Goal: Check status: Check status

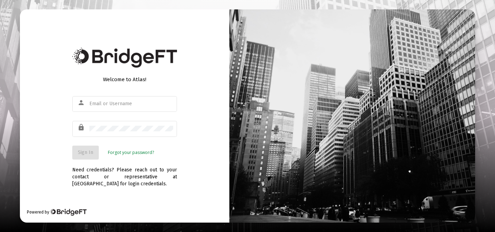
type input "[EMAIL_ADDRESS][DOMAIN_NAME]"
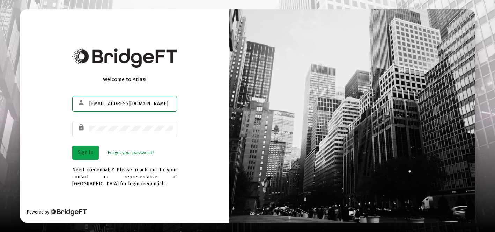
click at [86, 151] on span "Sign In" at bounding box center [85, 153] width 15 height 6
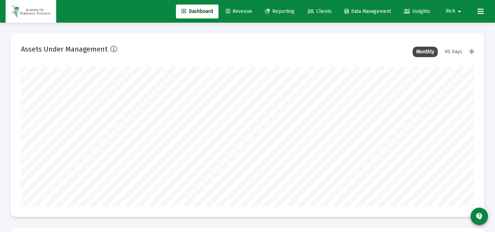
scroll to position [140, 453]
click at [270, 15] on link "Reporting" at bounding box center [279, 12] width 41 height 14
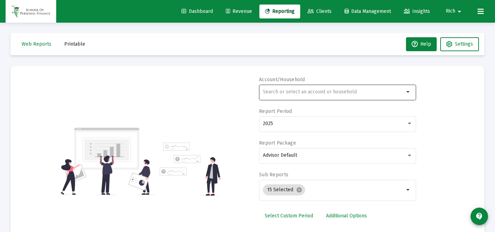
click at [282, 93] on input "text" at bounding box center [333, 92] width 141 height 6
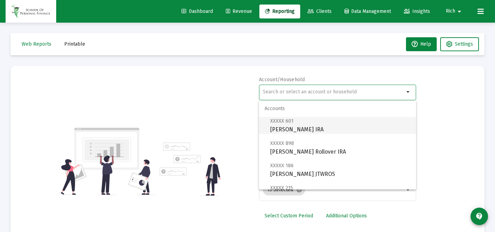
click at [287, 127] on span "XXXXX 601 [PERSON_NAME] Rollover IRA" at bounding box center [340, 125] width 140 height 17
type input "[PERSON_NAME] IRA"
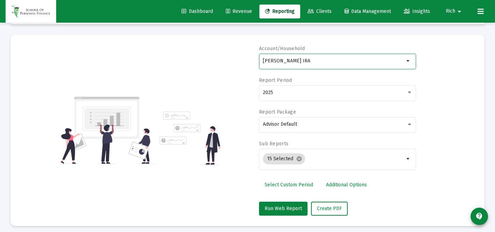
scroll to position [35, 0]
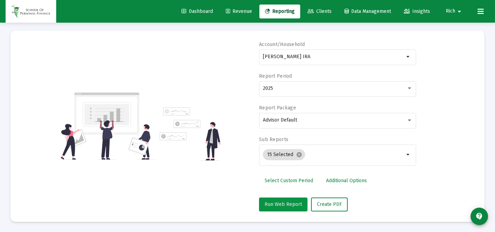
click at [281, 205] on span "Run Web Report" at bounding box center [283, 205] width 37 height 6
select select "View all"
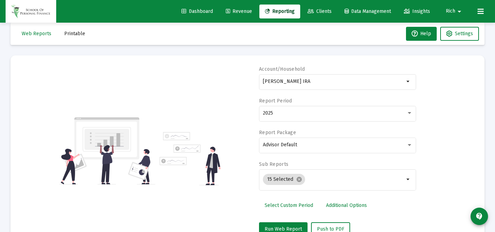
scroll to position [12, 0]
